Goal: Transaction & Acquisition: Subscribe to service/newsletter

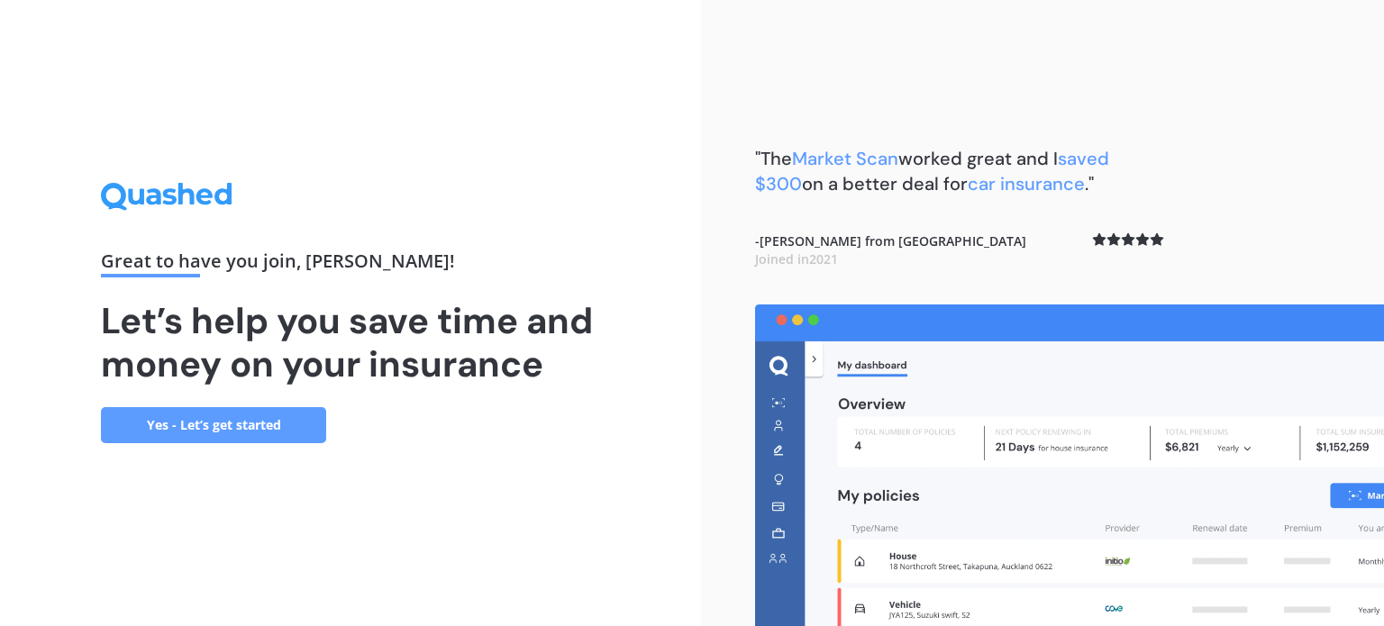
click at [285, 432] on link "Yes - Let’s get started" at bounding box center [213, 425] width 225 height 36
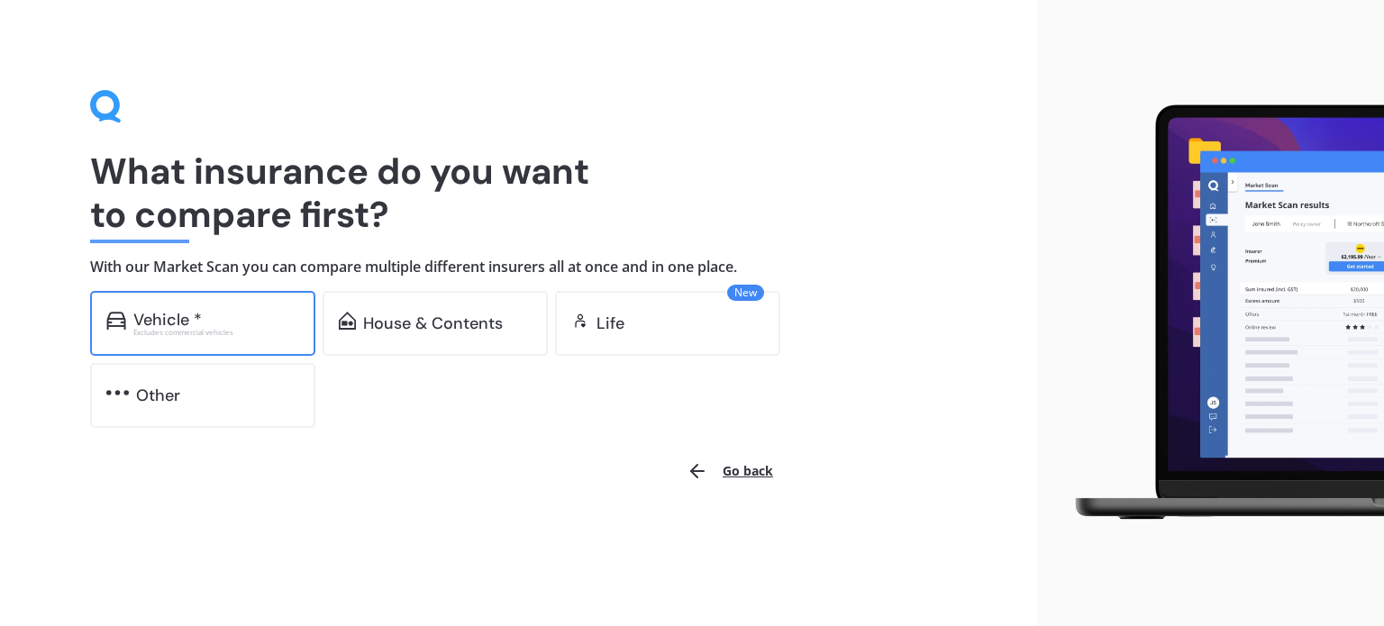
click at [238, 339] on div "Vehicle * Excludes commercial vehicles" at bounding box center [202, 323] width 225 height 65
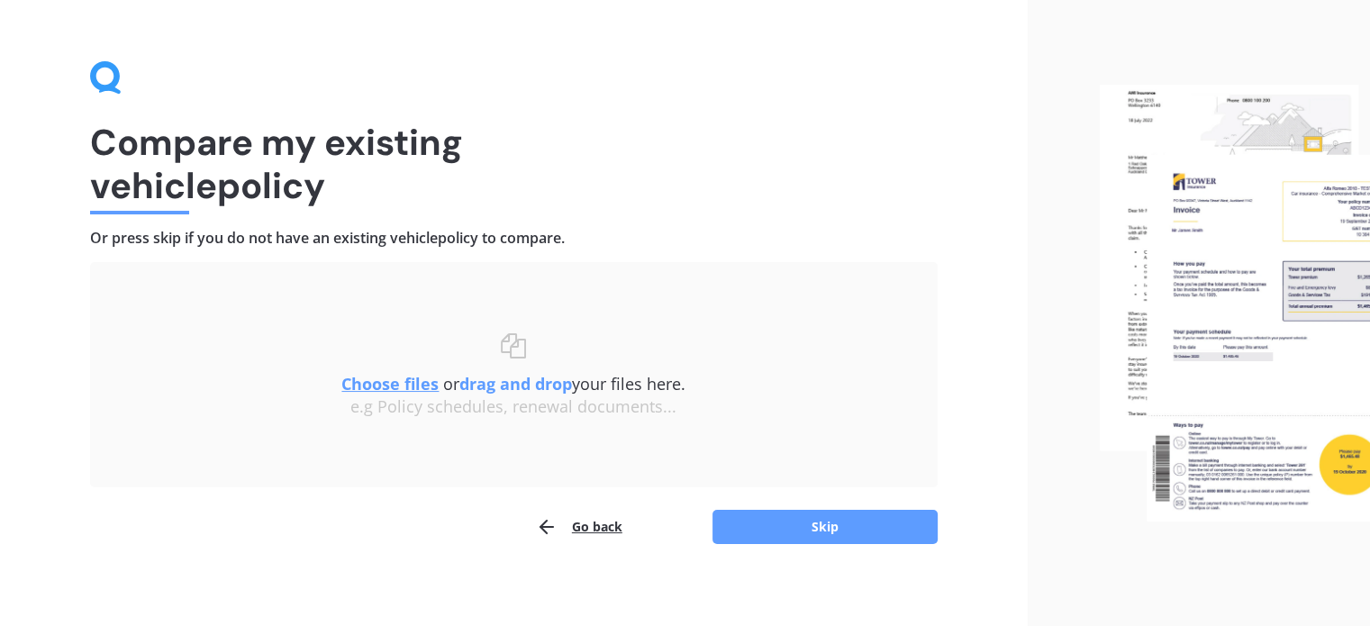
scroll to position [37, 0]
